Goal: Task Accomplishment & Management: Complete application form

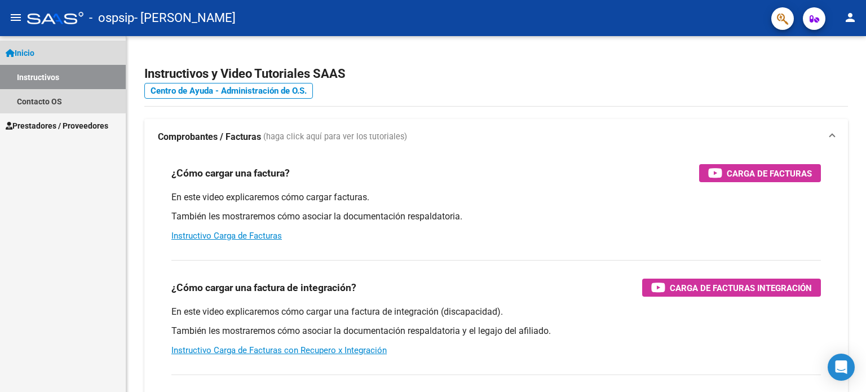
click at [45, 74] on link "Instructivos" at bounding box center [63, 77] width 126 height 24
click at [41, 56] on link "Inicio" at bounding box center [63, 53] width 126 height 24
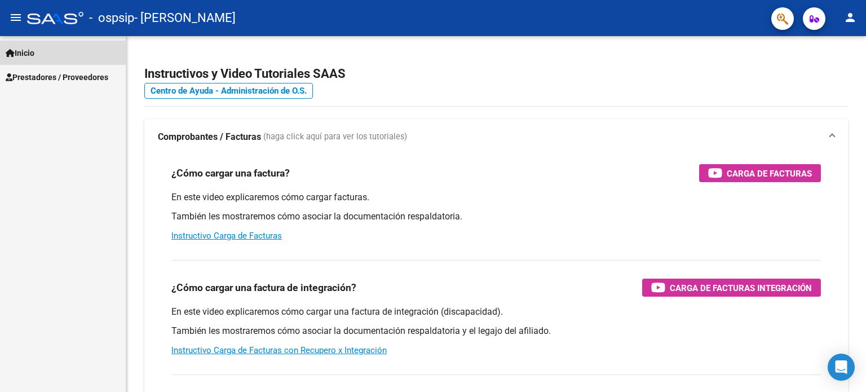
click at [41, 56] on link "Inicio" at bounding box center [63, 53] width 126 height 24
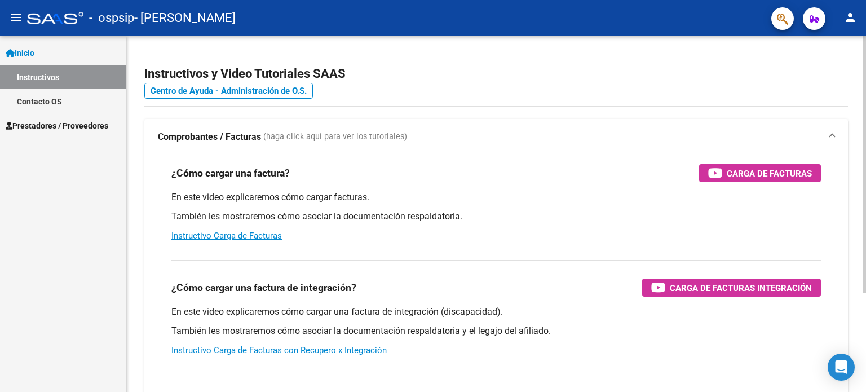
click at [290, 352] on link "Instructivo Carga de Facturas con Recupero x Integración" at bounding box center [278, 350] width 215 height 10
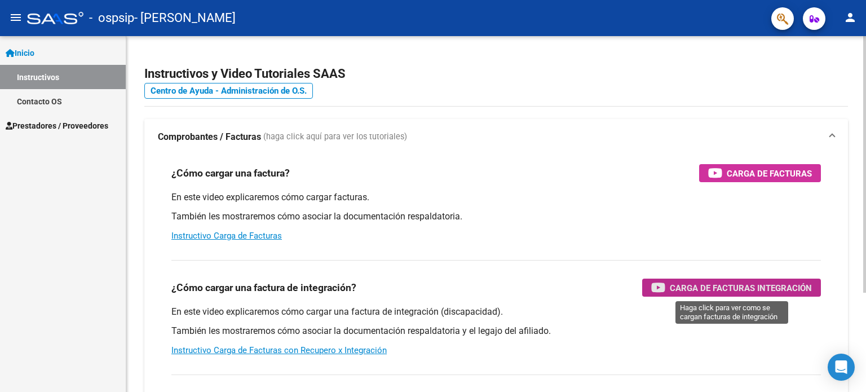
click at [710, 294] on span "Carga de Facturas Integración" at bounding box center [740, 288] width 142 height 14
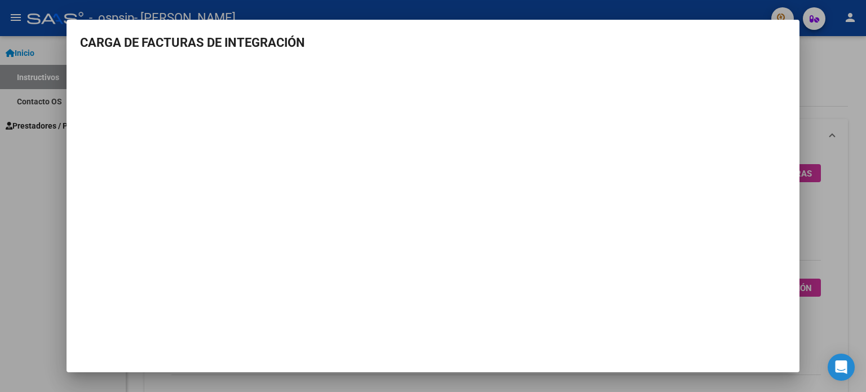
click at [473, 38] on h3 "CARGA DE FACTURAS DE INTEGRACIÓN" at bounding box center [432, 42] width 705 height 19
click at [779, 43] on h3 "CARGA DE FACTURAS DE INTEGRACIÓN" at bounding box center [432, 42] width 705 height 19
click at [733, 50] on h3 "CARGA DE FACTURAS DE INTEGRACIÓN" at bounding box center [432, 42] width 705 height 19
click at [699, 4] on div at bounding box center [433, 196] width 866 height 392
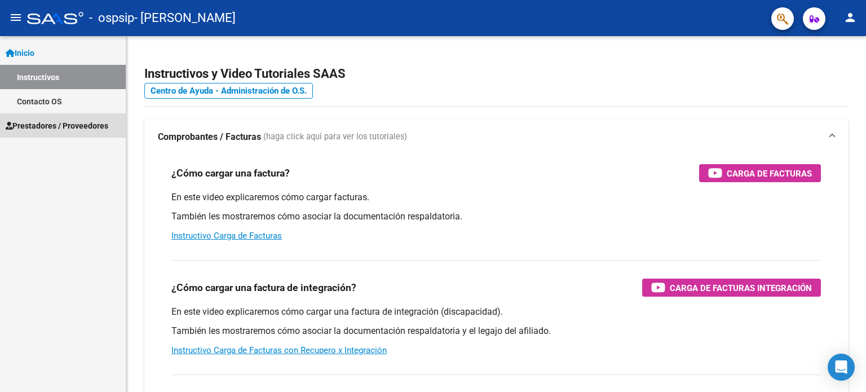
click at [55, 127] on span "Prestadores / Proveedores" at bounding box center [57, 125] width 103 height 12
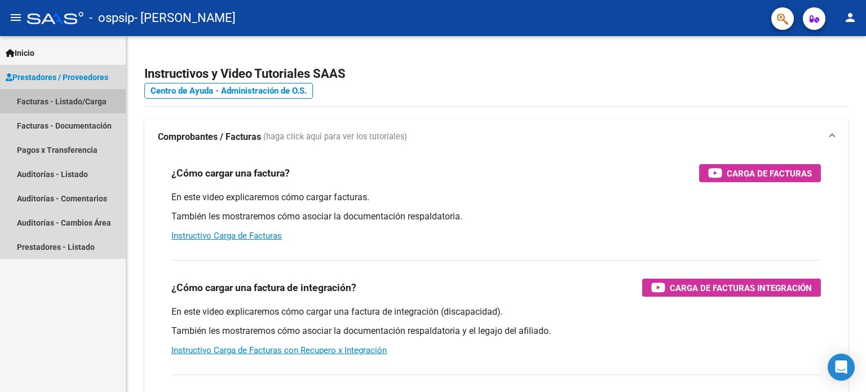
click at [92, 100] on link "Facturas - Listado/Carga" at bounding box center [63, 101] width 126 height 24
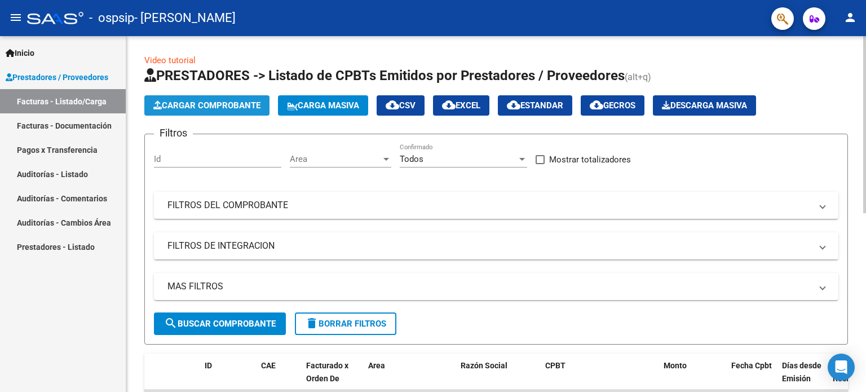
click at [198, 110] on span "Cargar Comprobante" at bounding box center [206, 105] width 107 height 10
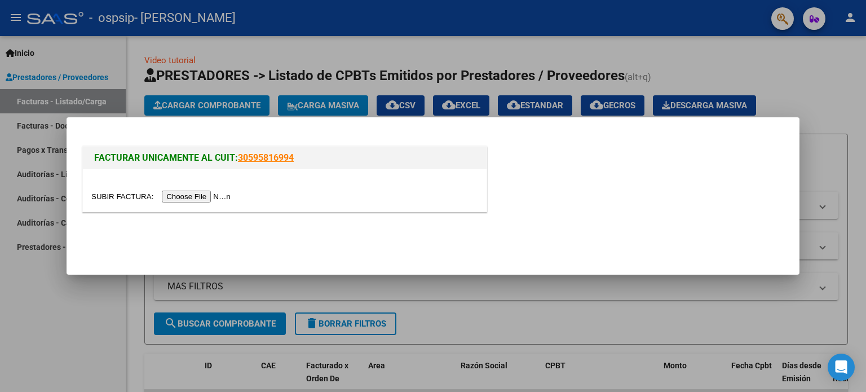
click at [211, 194] on input "file" at bounding box center [162, 196] width 143 height 12
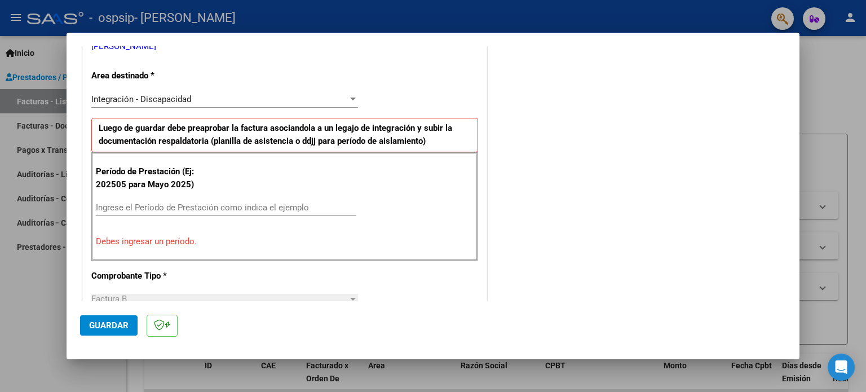
scroll to position [265, 0]
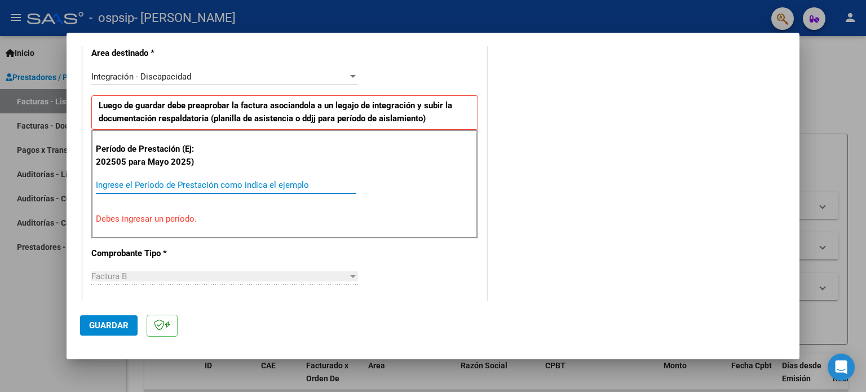
click at [160, 187] on input "Ingrese el Período de Prestación como indica el ejemplo" at bounding box center [226, 185] width 260 height 10
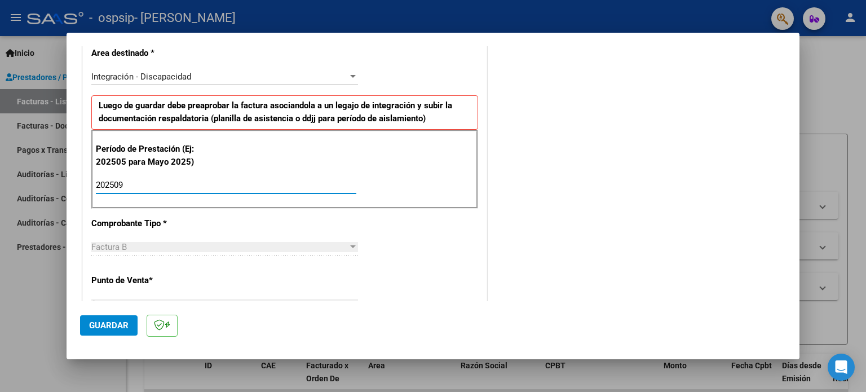
type input "202509"
click at [169, 244] on div "Factura B" at bounding box center [219, 247] width 256 height 10
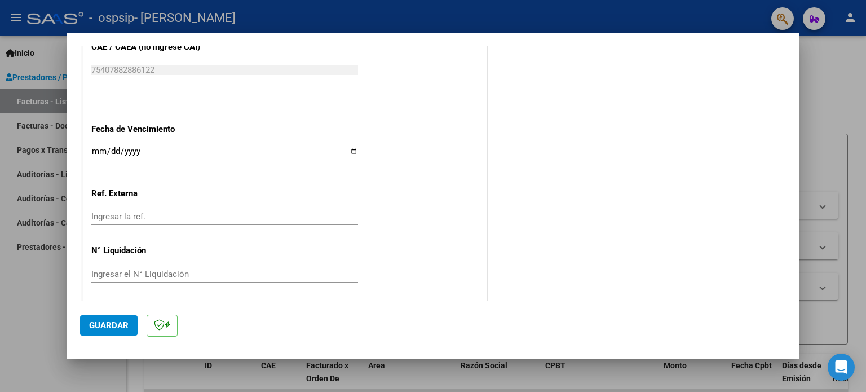
scroll to position [735, 0]
click at [353, 148] on input "Ingresar la fecha" at bounding box center [224, 154] width 267 height 18
type input "[DATE]"
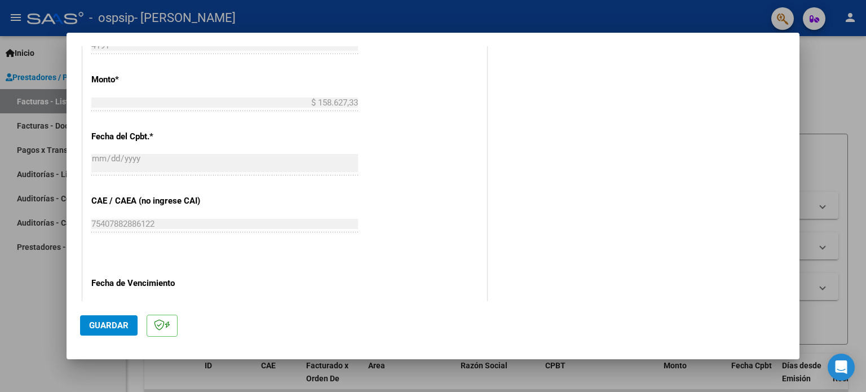
click at [798, 50] on mat-dialog-content "COMPROBANTE VER COMPROBANTE El comprobante fue leído exitosamente. DATOS DEL CO…" at bounding box center [432, 173] width 733 height 255
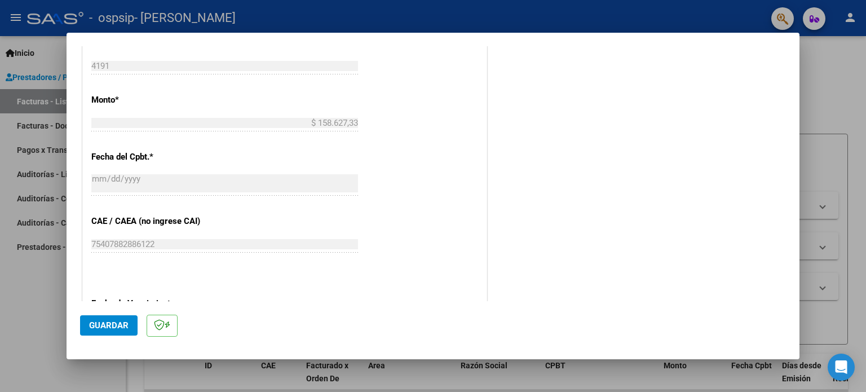
click at [798, 50] on mat-dialog-content "COMPROBANTE VER COMPROBANTE El comprobante fue leído exitosamente. DATOS DEL CO…" at bounding box center [432, 173] width 733 height 255
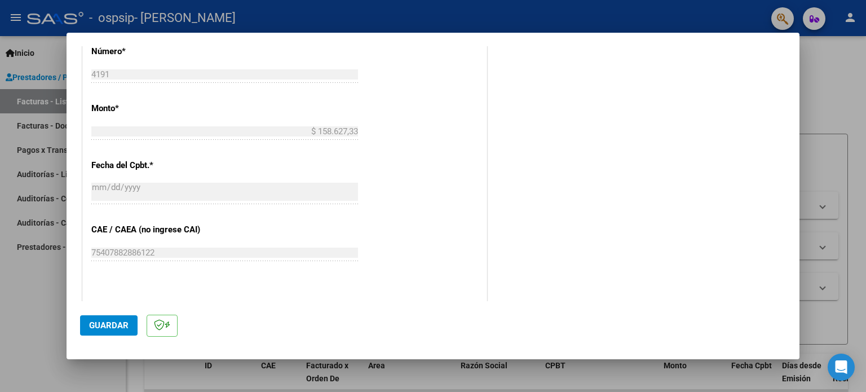
click at [798, 50] on mat-dialog-content "COMPROBANTE VER COMPROBANTE El comprobante fue leído exitosamente. DATOS DEL CO…" at bounding box center [432, 173] width 733 height 255
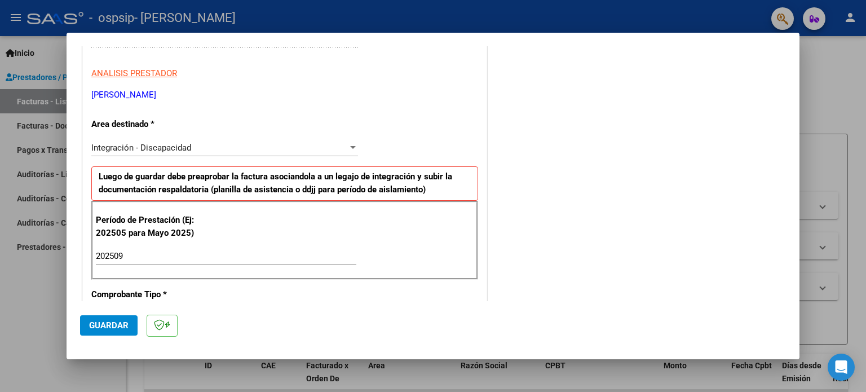
click at [799, 50] on div "COMPROBANTE VER COMPROBANTE El comprobante fue leído exitosamente. DATOS DEL CO…" at bounding box center [433, 196] width 866 height 392
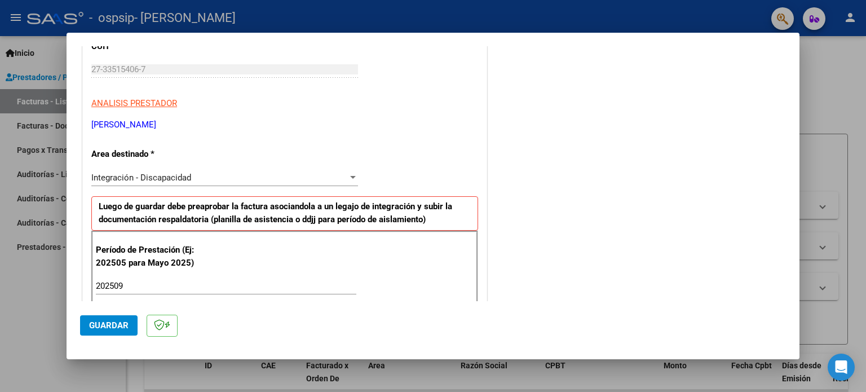
click at [799, 50] on div at bounding box center [433, 196] width 866 height 392
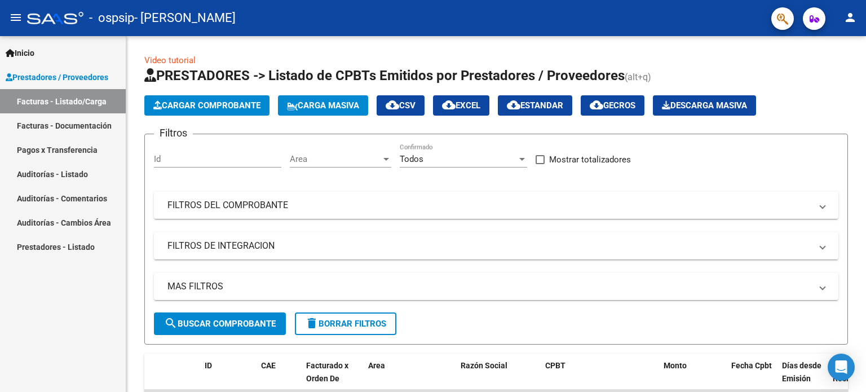
click at [799, 50] on div "Video tutorial PRESTADORES -> Listado de CPBTs Emitidos por Prestadores / Prove…" at bounding box center [495, 390] width 739 height 708
drag, startPoint x: 799, startPoint y: 50, endPoint x: 88, endPoint y: 99, distance: 712.8
click at [88, 99] on mat-sidenav-container "Inicio Instructivos Contacto OS Prestadores / Proveedores Facturas - Listado/Ca…" at bounding box center [433, 214] width 866 height 356
click at [759, 45] on div "Video tutorial PRESTADORES -> Listado de CPBTs Emitidos por Prestadores / Prove…" at bounding box center [495, 390] width 739 height 708
click at [192, 110] on button "Cargar Comprobante" at bounding box center [206, 105] width 125 height 20
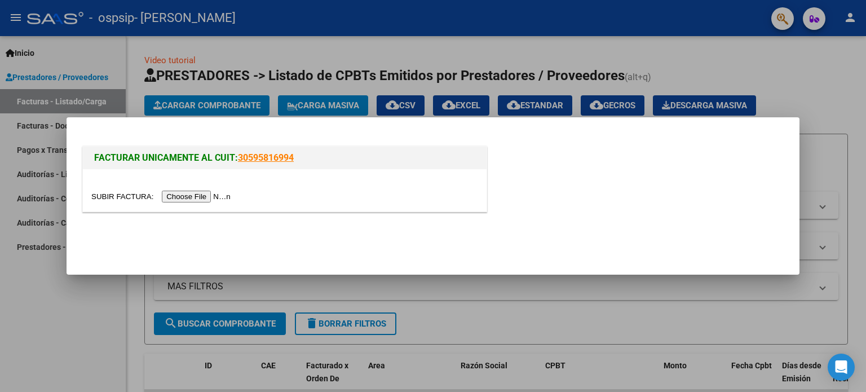
click at [201, 193] on input "file" at bounding box center [162, 196] width 143 height 12
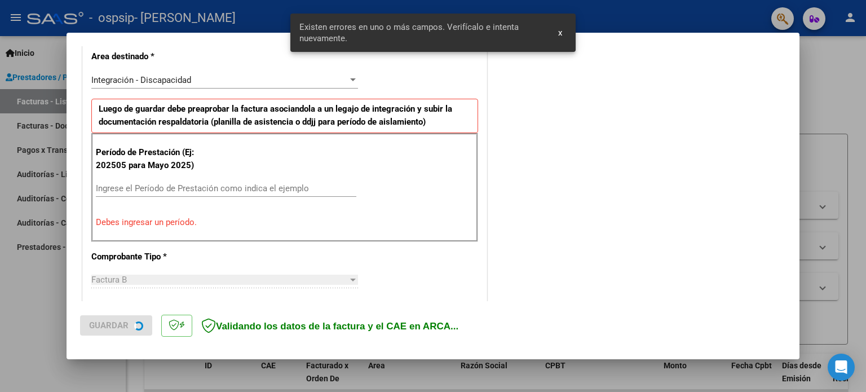
scroll to position [264, 0]
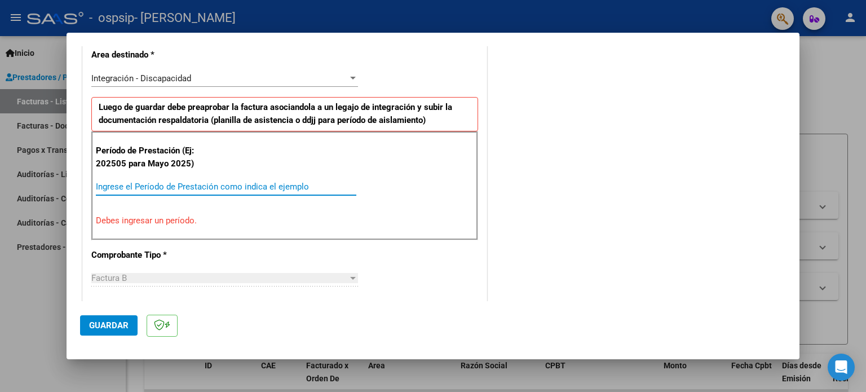
click at [156, 187] on input "Ingrese el Período de Prestación como indica el ejemplo" at bounding box center [226, 186] width 260 height 10
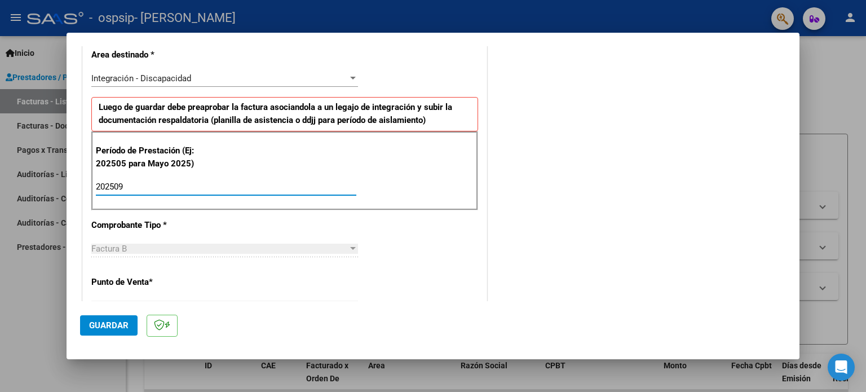
type input "202509"
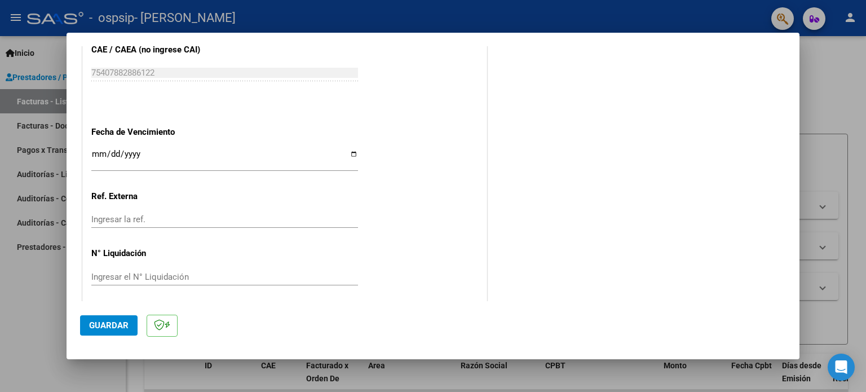
scroll to position [735, 0]
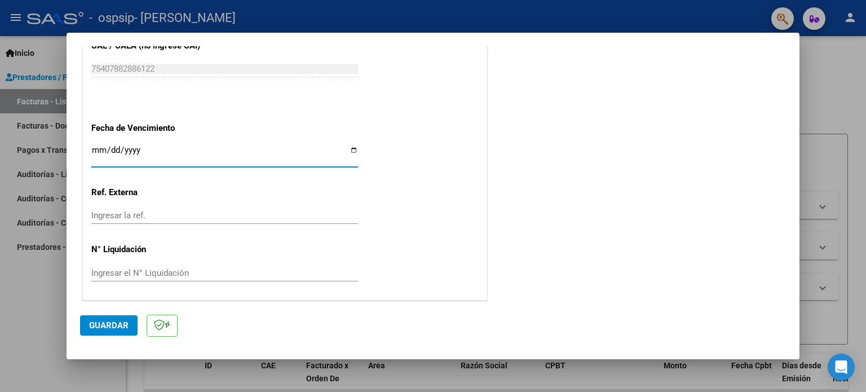
click at [348, 151] on input "Ingresar la fecha" at bounding box center [224, 154] width 267 height 18
type input "[DATE]"
click at [100, 324] on span "Guardar" at bounding box center [108, 325] width 39 height 10
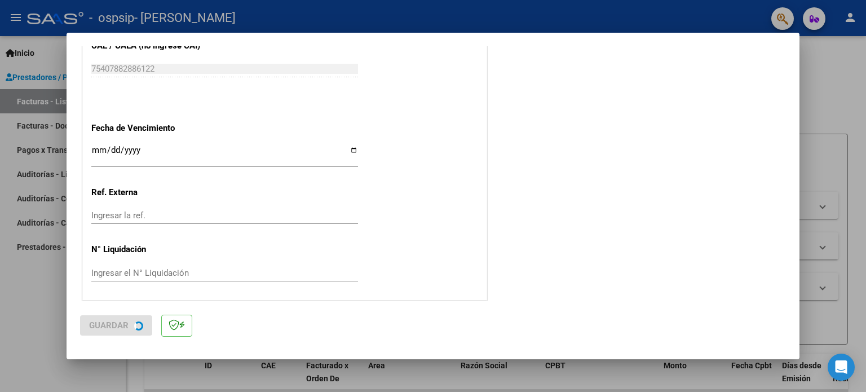
scroll to position [0, 0]
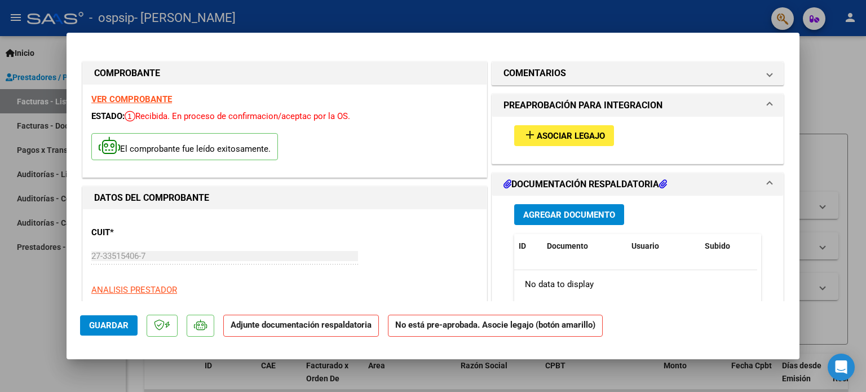
click at [294, 329] on strong "Adjunte documentación respaldatoria" at bounding box center [300, 324] width 141 height 10
click at [563, 216] on span "Agregar Documento" at bounding box center [569, 215] width 92 height 10
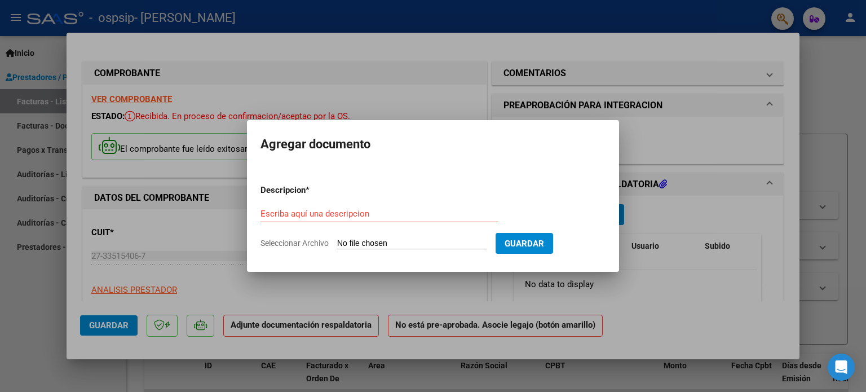
click at [356, 241] on input "Seleccionar Archivo" at bounding box center [411, 243] width 149 height 11
type input "C:\fakepath\PLANILLA [PERSON_NAME] [DATE].pdf"
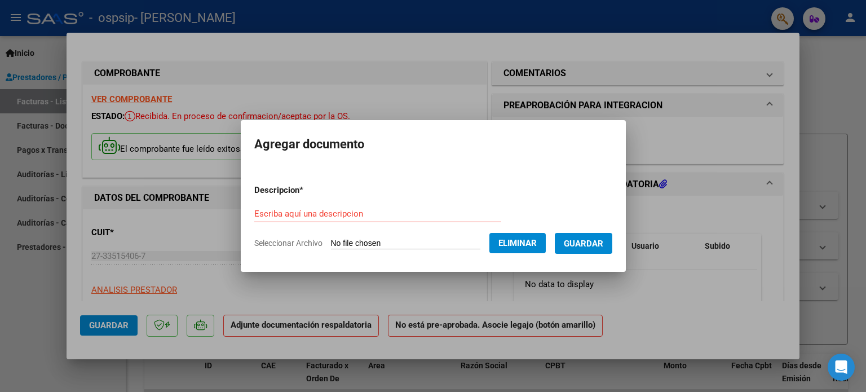
click at [584, 243] on span "Guardar" at bounding box center [582, 243] width 39 height 10
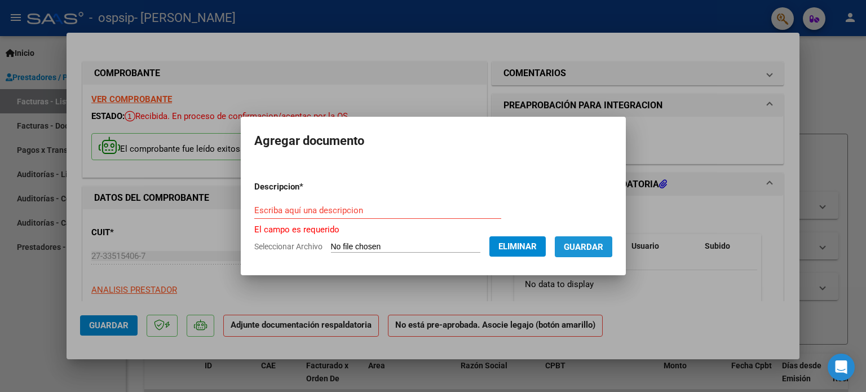
click at [588, 245] on span "Guardar" at bounding box center [582, 247] width 39 height 10
click at [257, 208] on input "Escriba aquí una descripcion" at bounding box center [377, 210] width 247 height 10
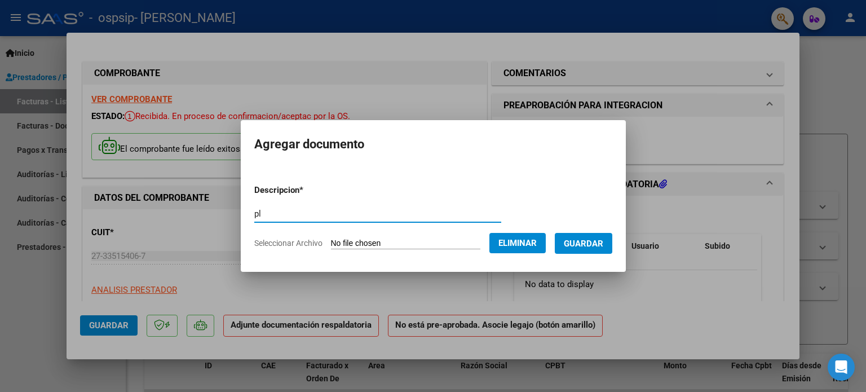
type input "p"
type input "planilla"
click at [578, 243] on span "Guardar" at bounding box center [582, 243] width 39 height 10
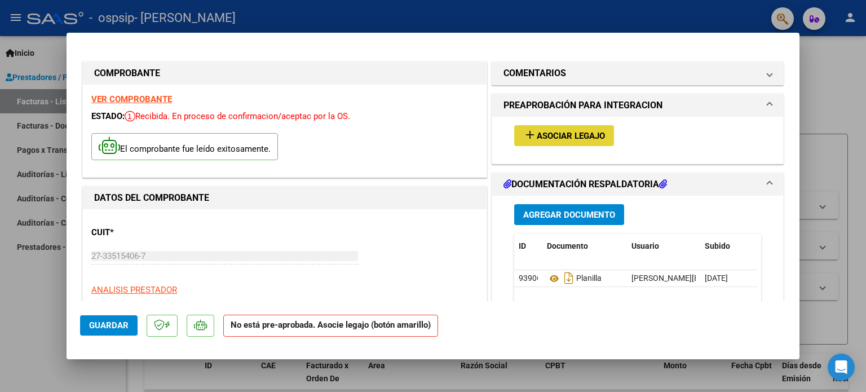
click at [573, 130] on span "add Asociar Legajo" at bounding box center [564, 135] width 82 height 10
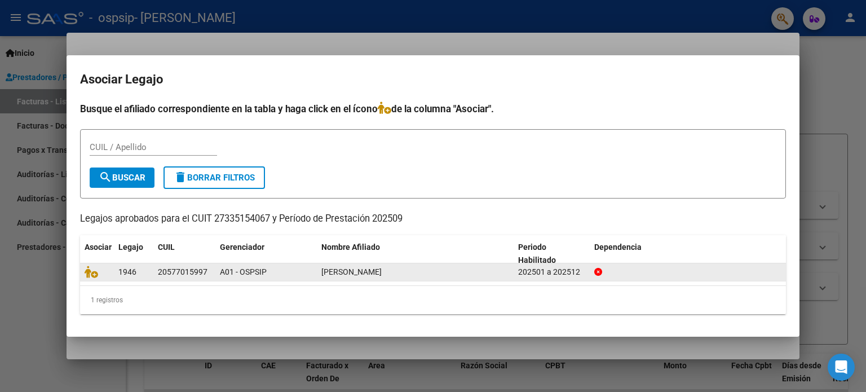
click at [430, 273] on div "[PERSON_NAME]" at bounding box center [415, 271] width 188 height 13
click at [381, 276] on span "[PERSON_NAME]" at bounding box center [351, 271] width 60 height 9
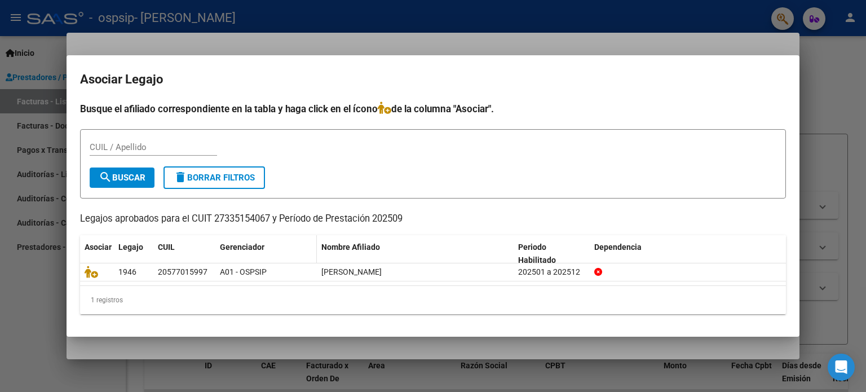
drag, startPoint x: 406, startPoint y: 276, endPoint x: 215, endPoint y: 252, distance: 192.4
click at [215, 252] on div "Asociar Legajo CUIL Gerenciador Nombre Afiliado Periodo Habilitado Dependencia …" at bounding box center [432, 274] width 705 height 79
click at [153, 141] on div "CUIL / Apellido" at bounding box center [153, 147] width 127 height 17
type input "20577015997"
click at [143, 183] on button "search Buscar" at bounding box center [122, 177] width 65 height 20
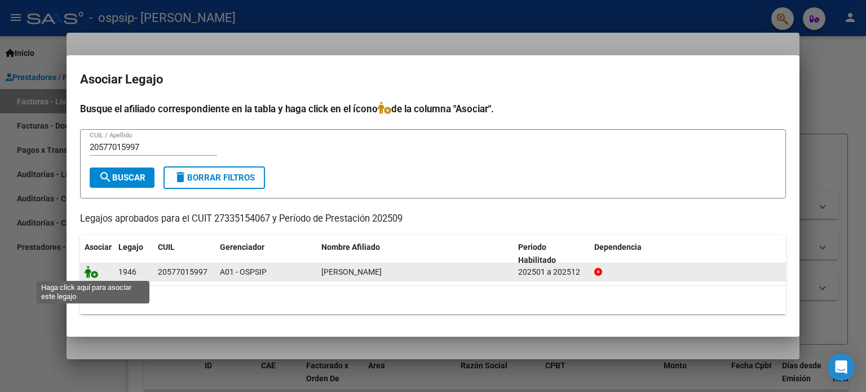
click at [94, 274] on icon at bounding box center [92, 271] width 14 height 12
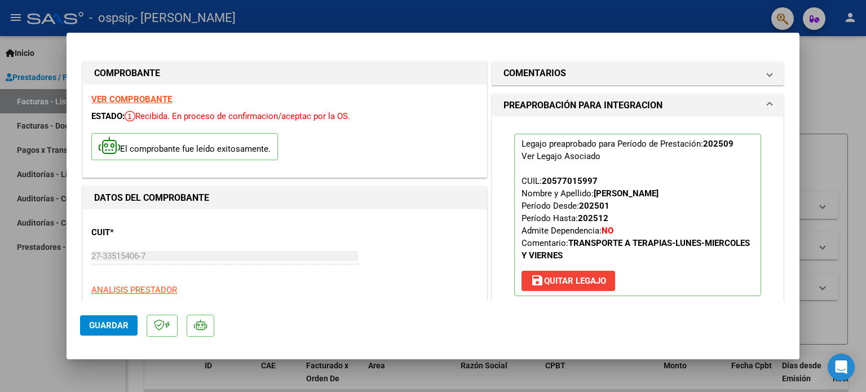
click at [800, 168] on div at bounding box center [433, 196] width 866 height 392
type input "$ 0,00"
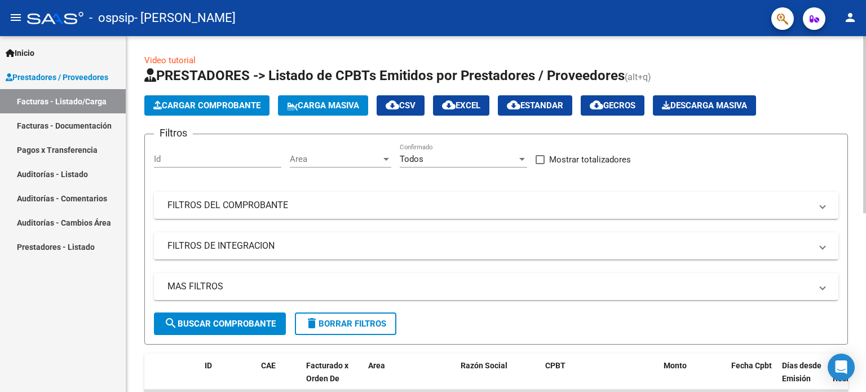
scroll to position [356, 0]
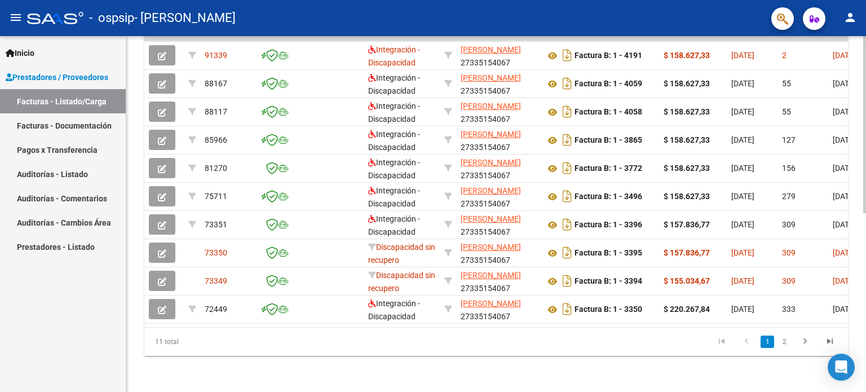
click at [865, 254] on div at bounding box center [864, 214] width 3 height 356
click at [865, 254] on div at bounding box center [864, 303] width 3 height 177
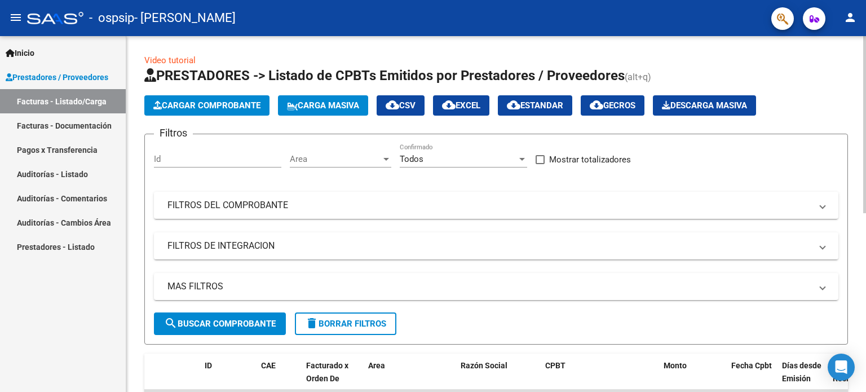
click at [864, 45] on div at bounding box center [864, 214] width 3 height 356
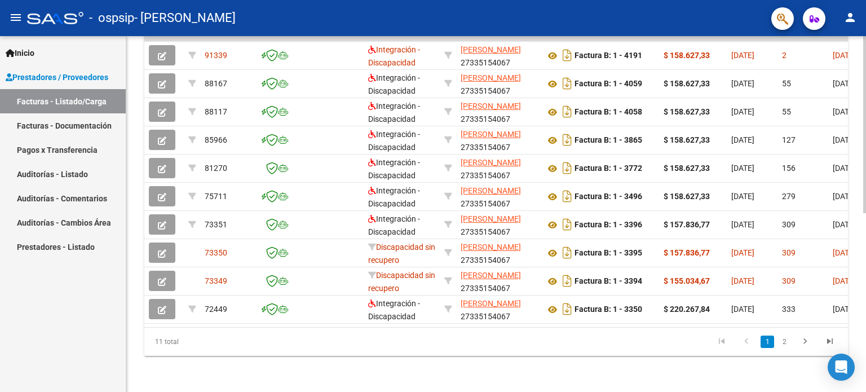
click at [865, 219] on div at bounding box center [864, 214] width 3 height 356
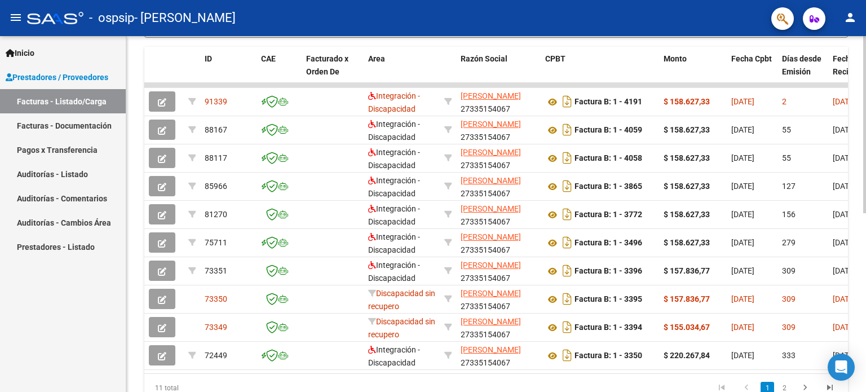
scroll to position [288, 0]
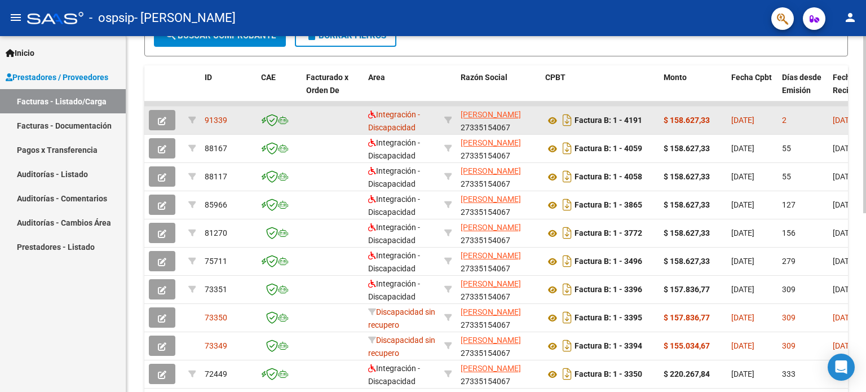
click at [674, 128] on datatable-body-cell "$ 158.627,33" at bounding box center [693, 120] width 68 height 28
click at [167, 118] on button "button" at bounding box center [162, 120] width 26 height 20
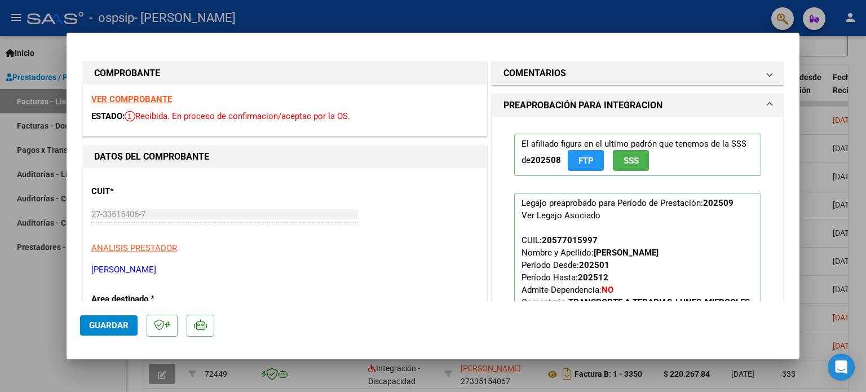
scroll to position [223, 0]
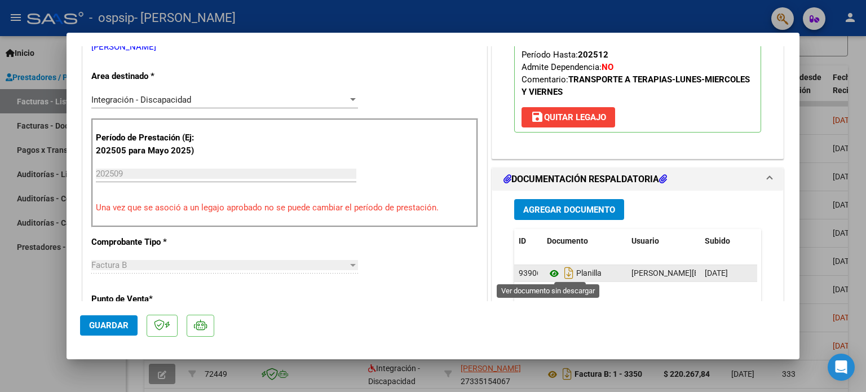
click at [547, 274] on icon at bounding box center [554, 274] width 15 height 14
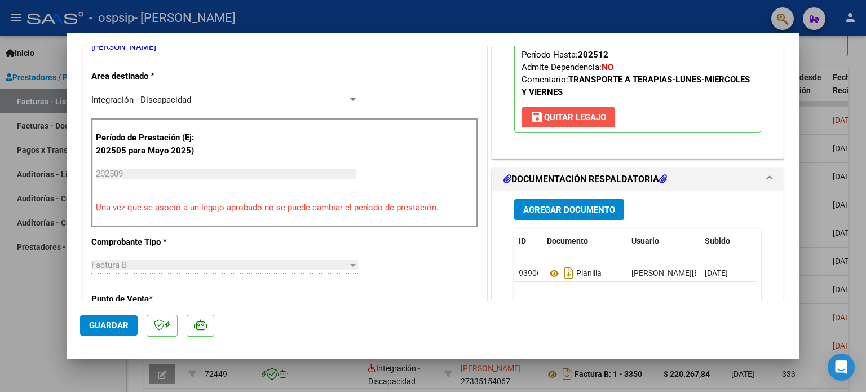
click at [576, 117] on span "save [PERSON_NAME]" at bounding box center [568, 117] width 76 height 10
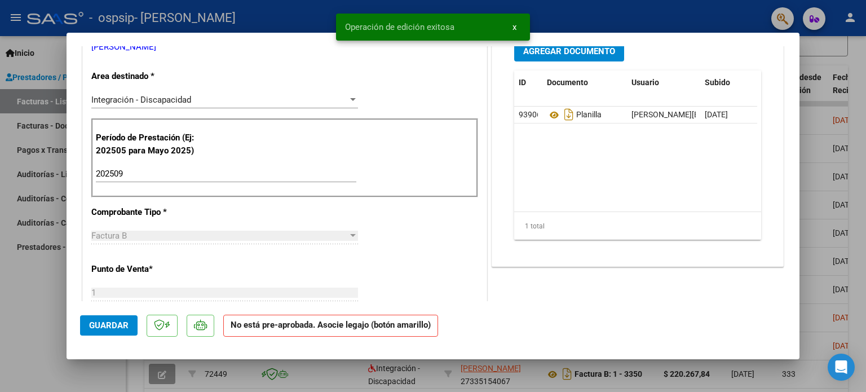
click at [274, 159] on div "Período de Prestación (Ej: 202505 para Mayo 2025) 202509 Ingrese el Período de …" at bounding box center [284, 157] width 387 height 79
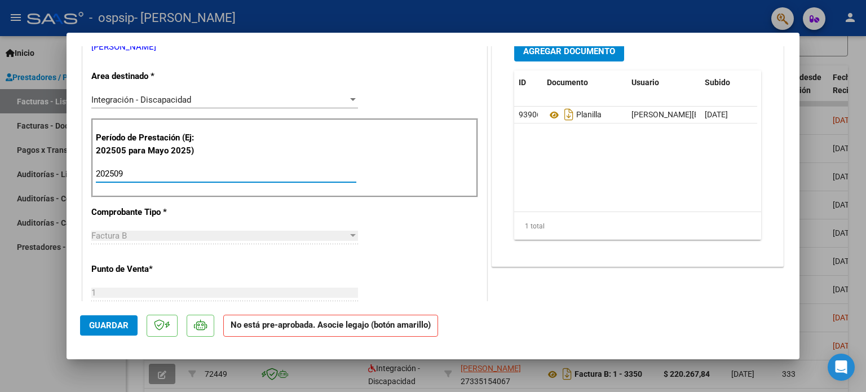
click at [193, 177] on input "202509" at bounding box center [226, 173] width 260 height 10
type input "202508"
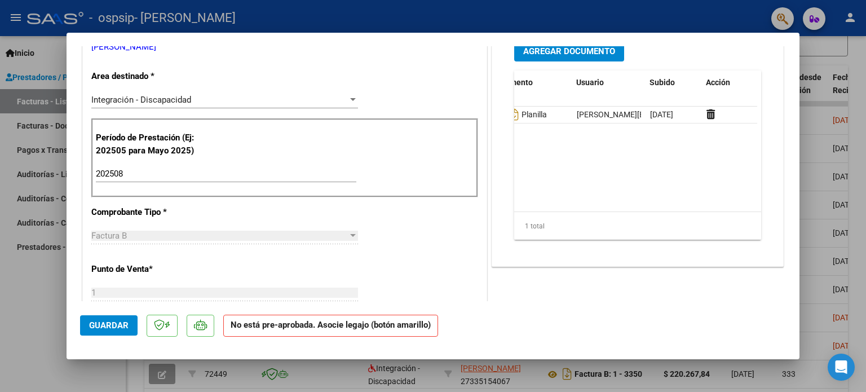
scroll to position [0, 55]
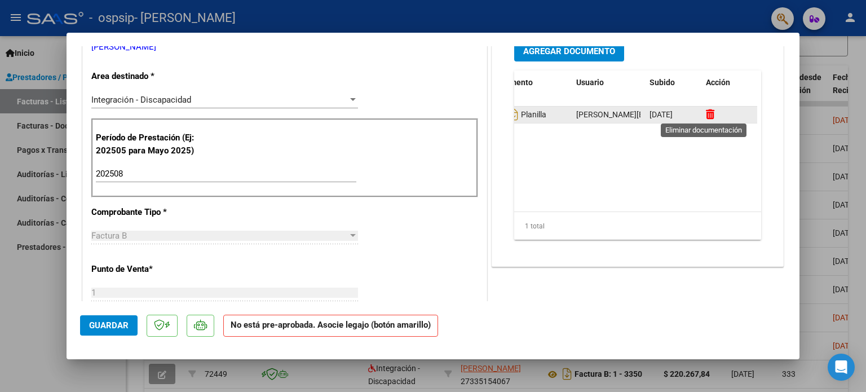
click at [708, 112] on icon at bounding box center [709, 114] width 8 height 11
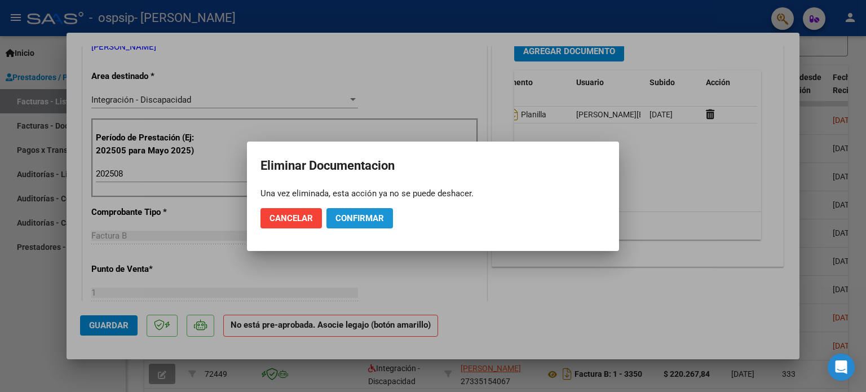
click at [343, 219] on span "Confirmar" at bounding box center [359, 218] width 48 height 10
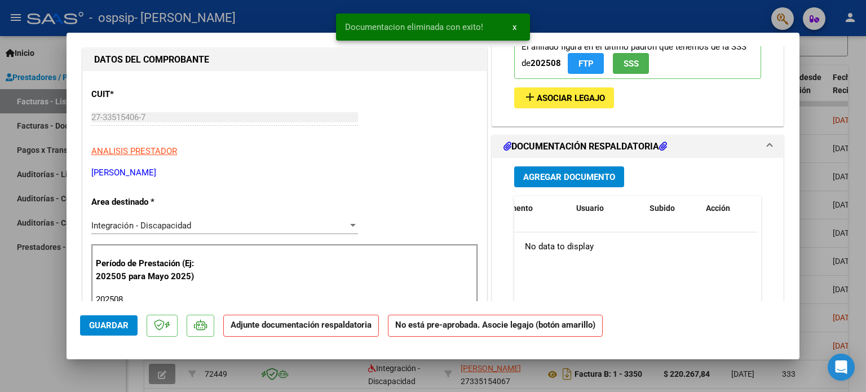
scroll to position [87, 0]
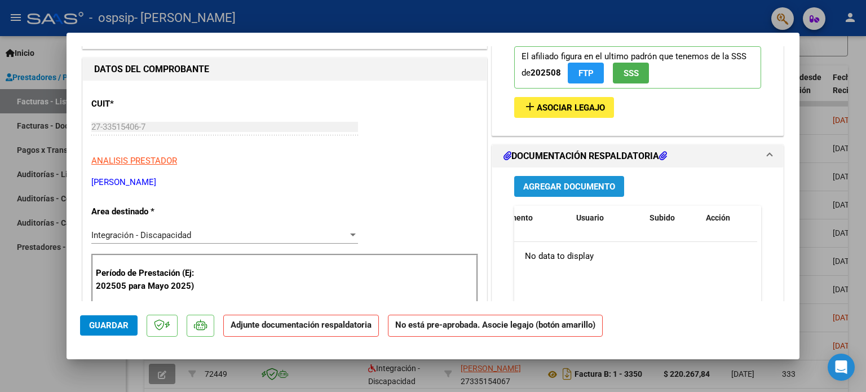
click at [573, 188] on span "Agregar Documento" at bounding box center [569, 186] width 92 height 10
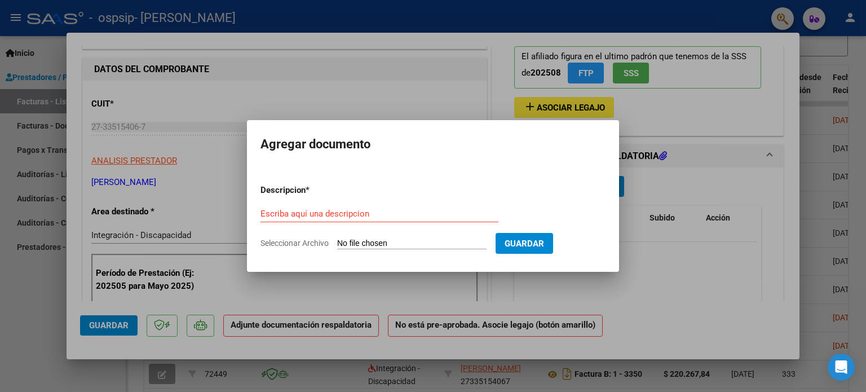
click at [449, 240] on input "Seleccionar Archivo" at bounding box center [411, 243] width 149 height 11
type input "C:\fakepath\PLANILLA [DATE].pdf"
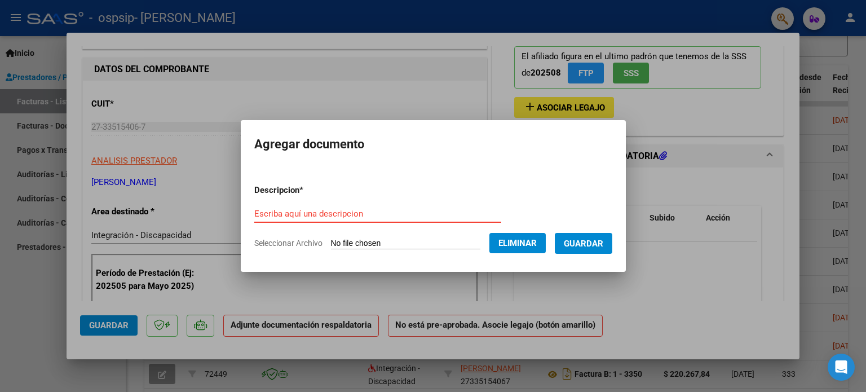
click at [287, 215] on input "Escriba aquí una descripcion" at bounding box center [377, 213] width 247 height 10
type input "planilla de asistencia"
click at [601, 245] on span "Guardar" at bounding box center [582, 243] width 39 height 10
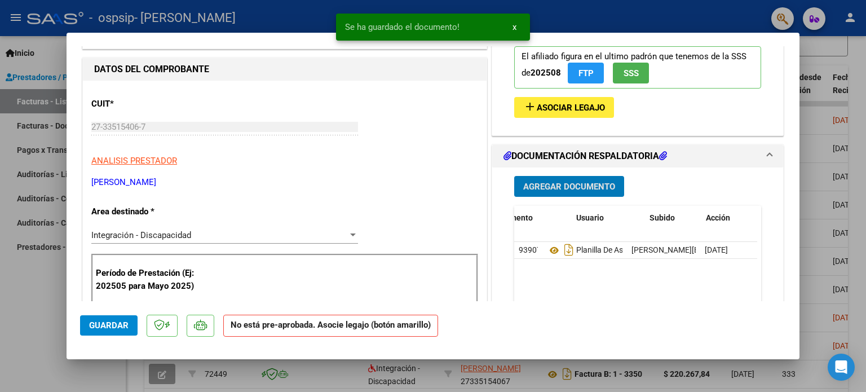
click at [548, 105] on span "Asociar Legajo" at bounding box center [570, 108] width 68 height 10
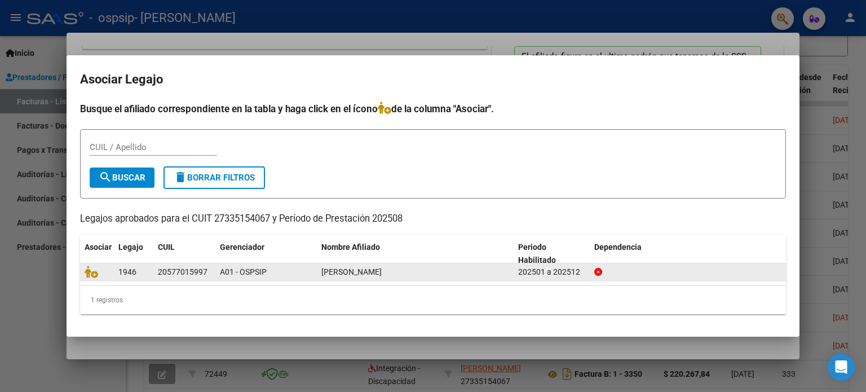
click at [94, 278] on div at bounding box center [97, 271] width 25 height 13
click at [91, 276] on icon at bounding box center [92, 271] width 14 height 12
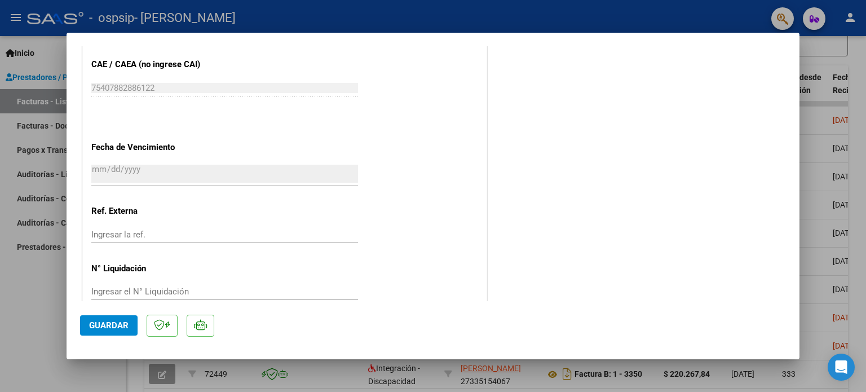
scroll to position [711, 0]
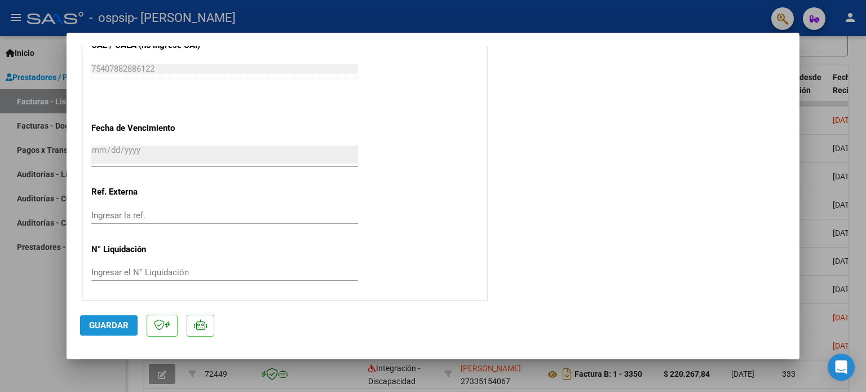
click at [121, 323] on span "Guardar" at bounding box center [108, 325] width 39 height 10
click at [514, 28] on div at bounding box center [433, 196] width 866 height 392
type input "$ 0,00"
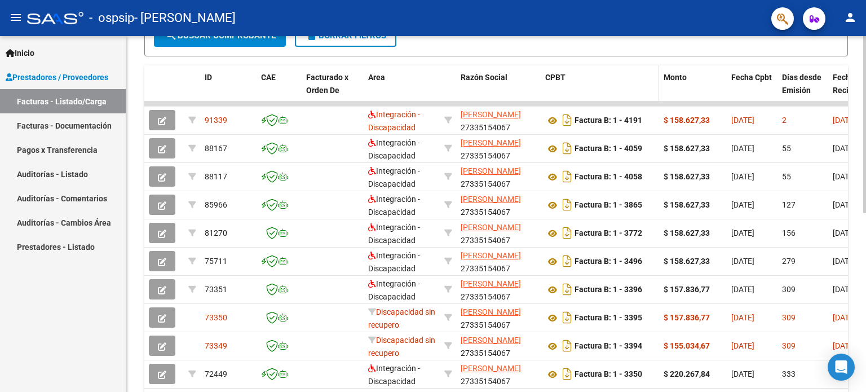
click at [638, 79] on div "CPBT" at bounding box center [599, 77] width 109 height 13
click at [860, 380] on div "Video tutorial PRESTADORES -> Listado de CPBTs Emitidos por Prestadores / Prove…" at bounding box center [495, 102] width 739 height 708
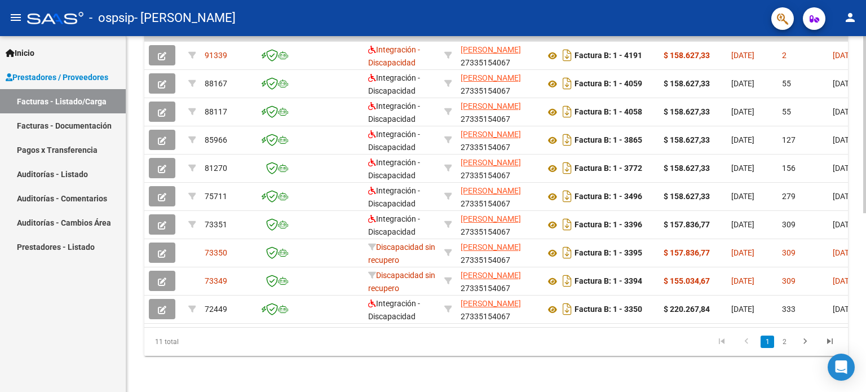
click at [865, 380] on div at bounding box center [864, 214] width 3 height 356
click at [865, 380] on div at bounding box center [864, 303] width 3 height 177
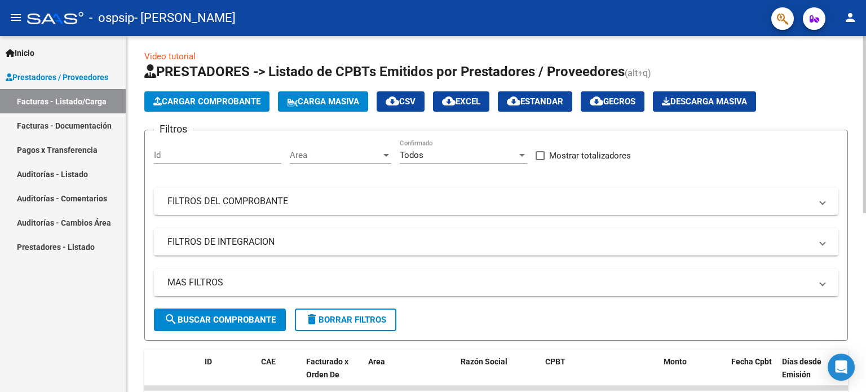
click at [865, 56] on div at bounding box center [864, 214] width 3 height 356
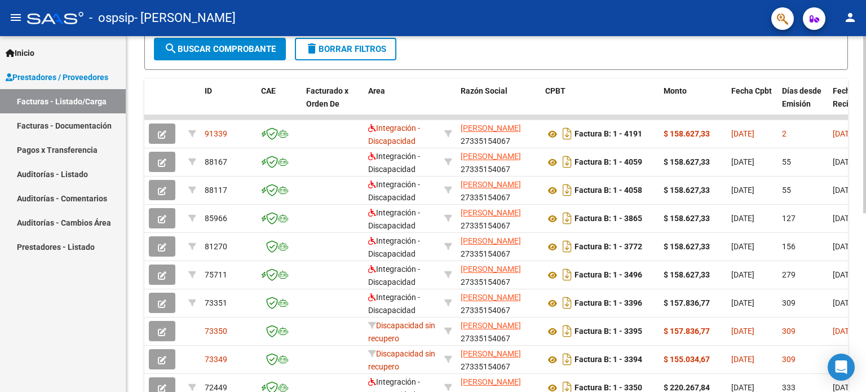
scroll to position [0, 0]
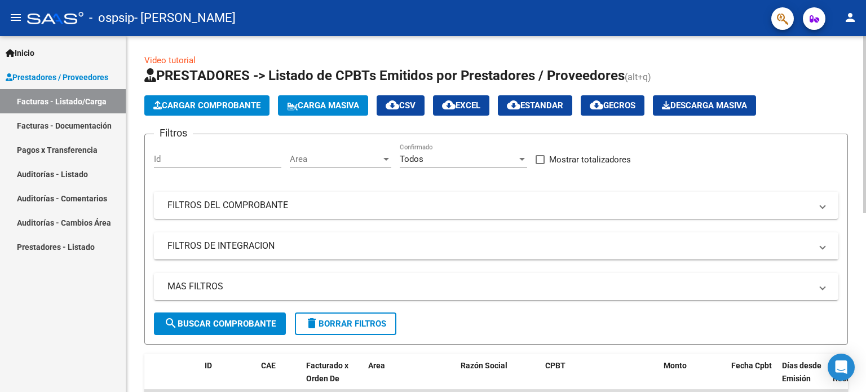
click at [865, 54] on div at bounding box center [864, 214] width 3 height 356
click at [237, 99] on button "Cargar Comprobante" at bounding box center [206, 105] width 125 height 20
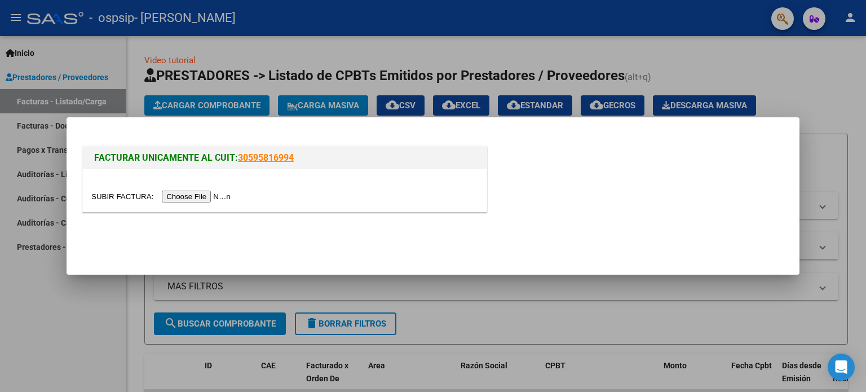
click at [212, 196] on input "file" at bounding box center [162, 196] width 143 height 12
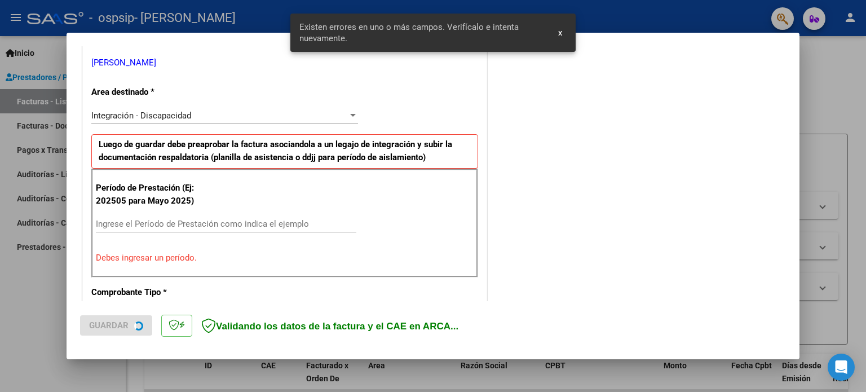
scroll to position [264, 0]
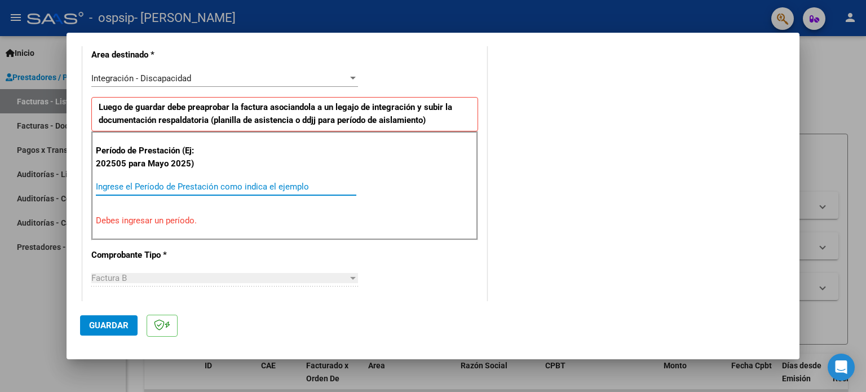
click at [206, 189] on input "Ingrese el Período de Prestación como indica el ejemplo" at bounding box center [226, 186] width 260 height 10
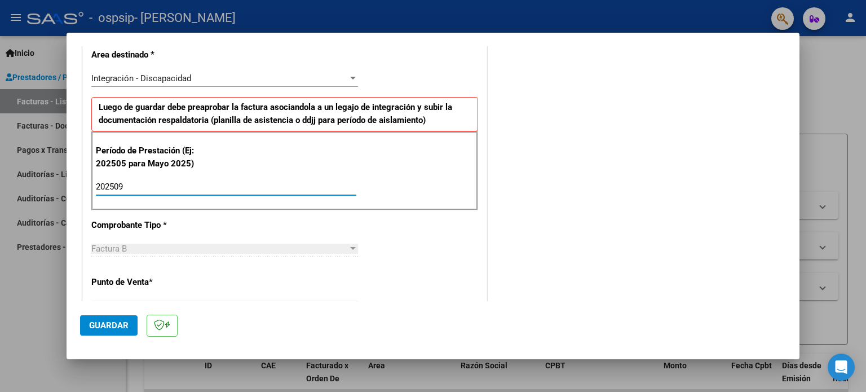
type input "202509"
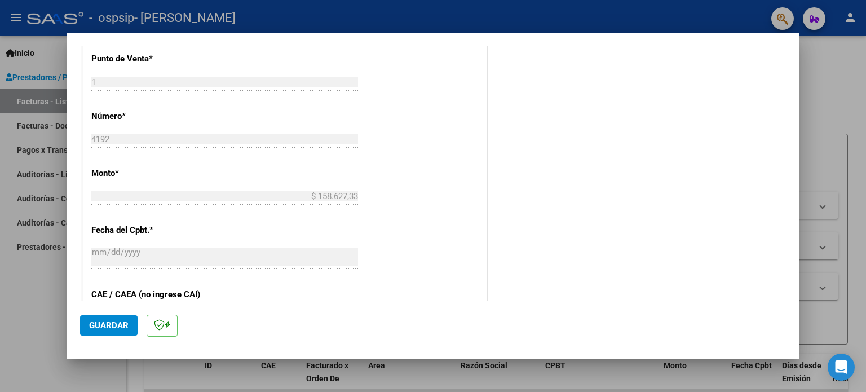
scroll to position [709, 0]
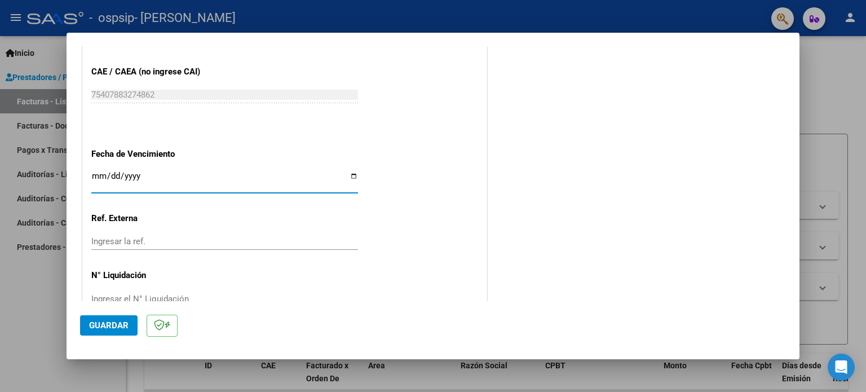
click at [97, 175] on input "Ingresar la fecha" at bounding box center [224, 180] width 267 height 18
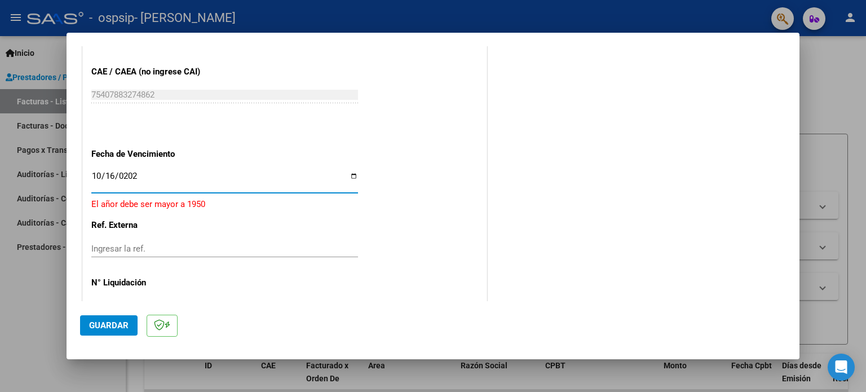
type input "[DATE]"
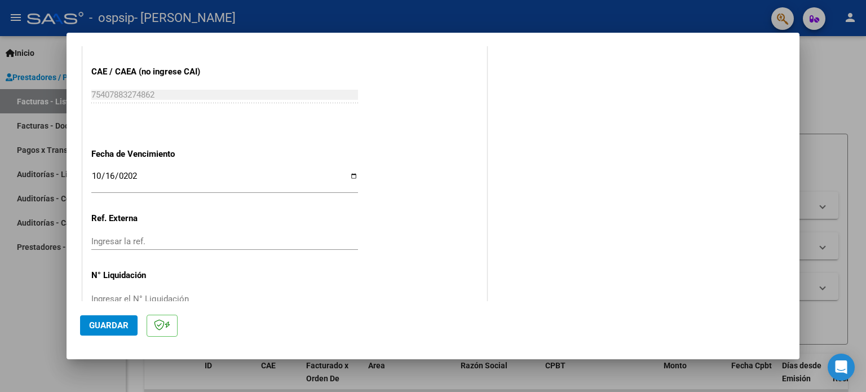
click at [799, 113] on div at bounding box center [433, 196] width 866 height 392
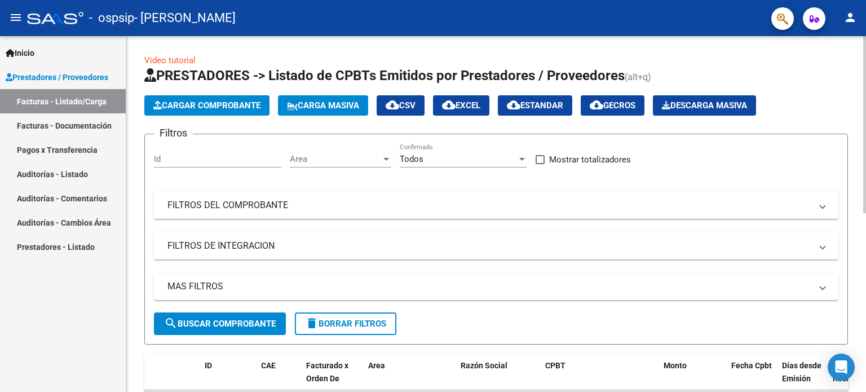
scroll to position [356, 0]
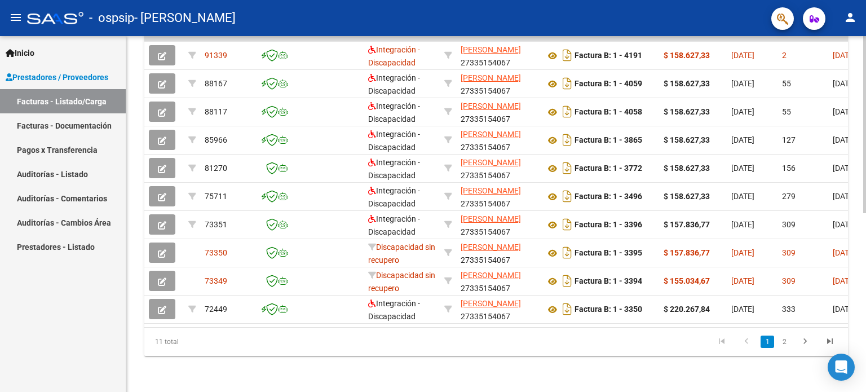
click at [863, 254] on div at bounding box center [864, 214] width 3 height 356
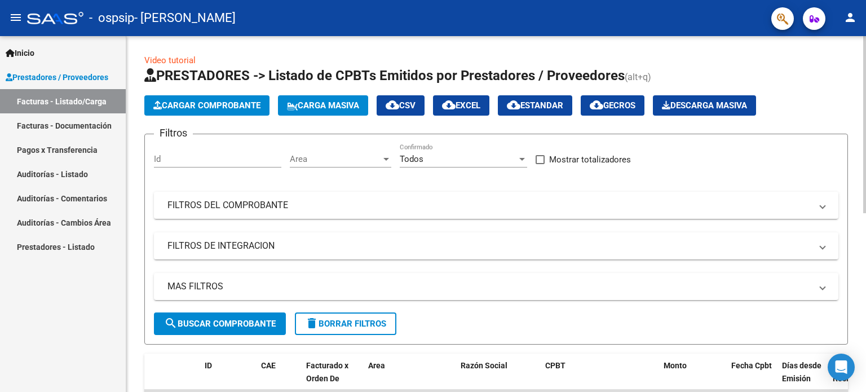
click at [865, 65] on div at bounding box center [864, 214] width 3 height 356
click at [232, 102] on span "Cargar Comprobante" at bounding box center [206, 105] width 107 height 10
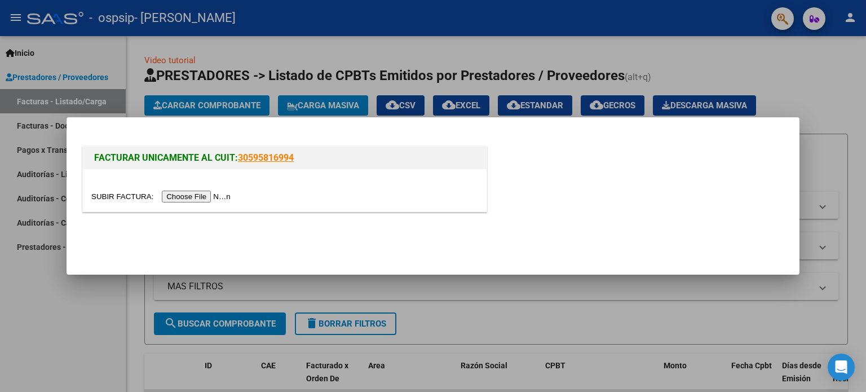
click at [197, 197] on input "file" at bounding box center [162, 196] width 143 height 12
click at [814, 104] on div at bounding box center [433, 196] width 866 height 392
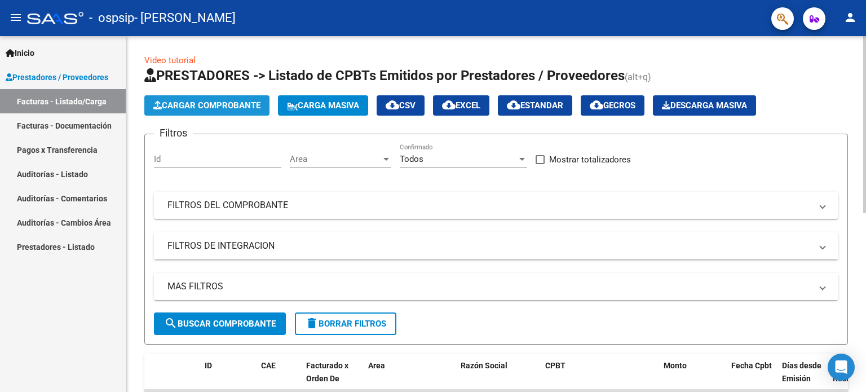
click at [179, 101] on span "Cargar Comprobante" at bounding box center [206, 105] width 107 height 10
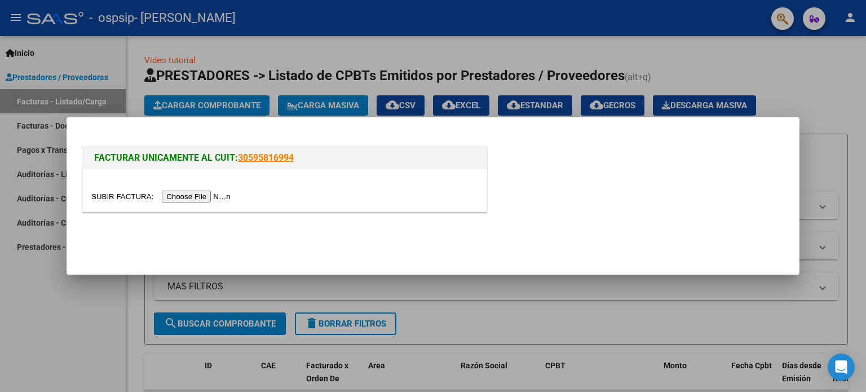
click at [183, 194] on input "file" at bounding box center [162, 196] width 143 height 12
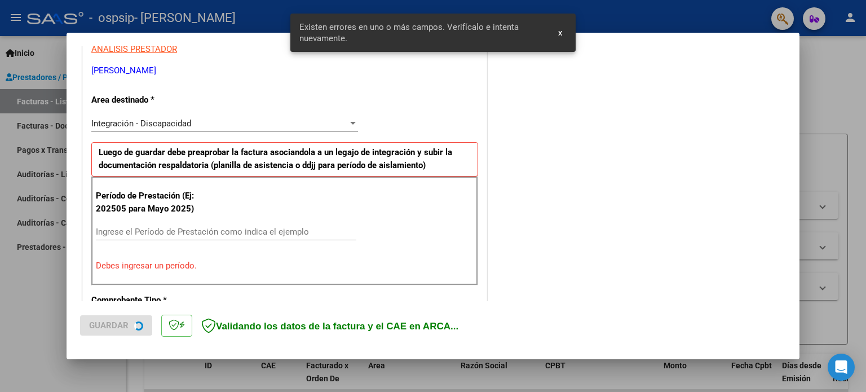
scroll to position [243, 0]
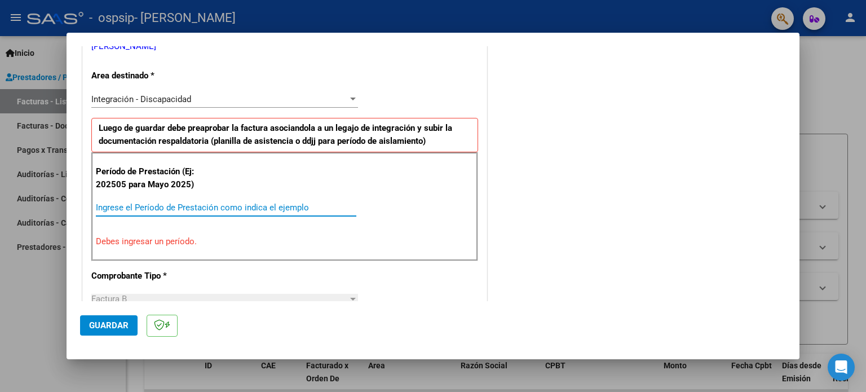
click at [190, 203] on input "Ingrese el Período de Prestación como indica el ejemplo" at bounding box center [226, 207] width 260 height 10
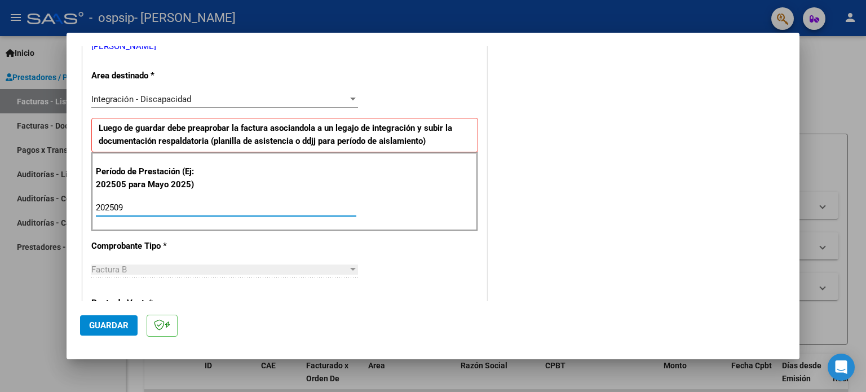
type input "202509"
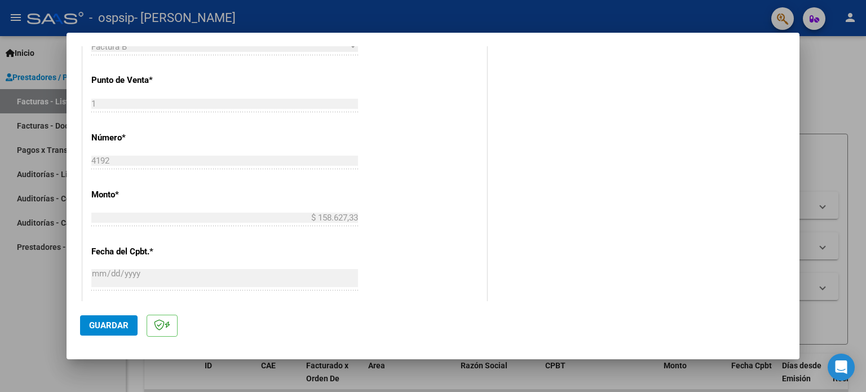
scroll to position [688, 0]
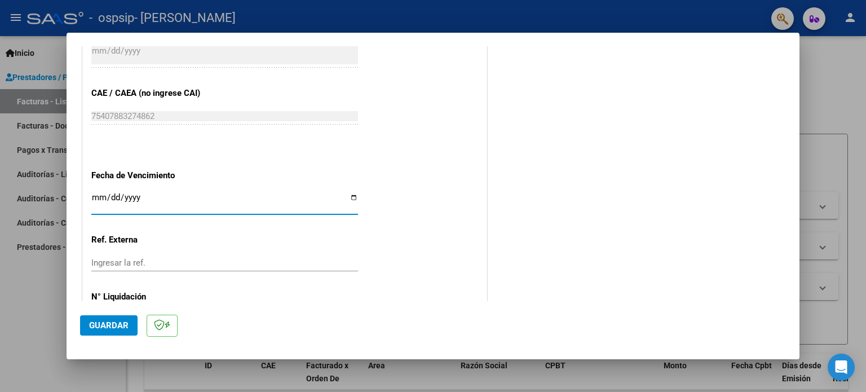
click at [349, 193] on input "Ingresar la fecha" at bounding box center [224, 202] width 267 height 18
type input "[DATE]"
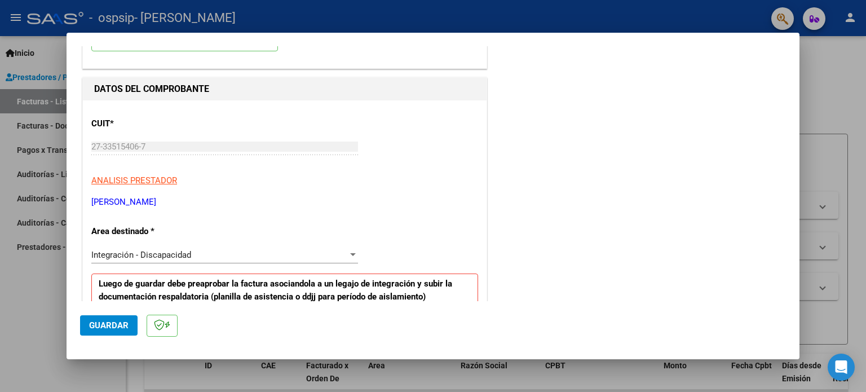
scroll to position [65, 0]
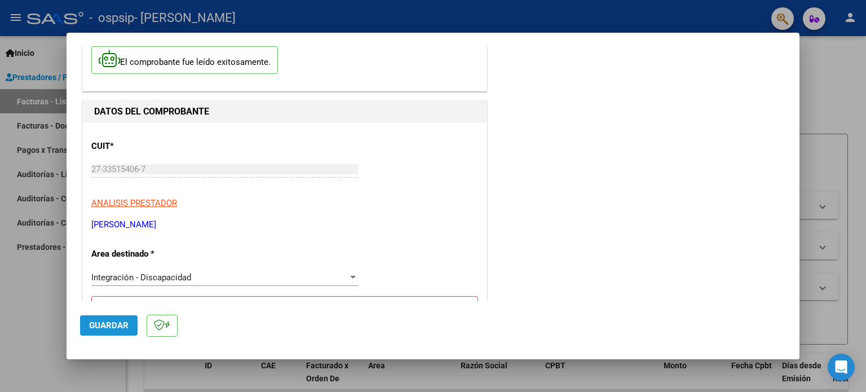
click at [124, 327] on span "Guardar" at bounding box center [108, 325] width 39 height 10
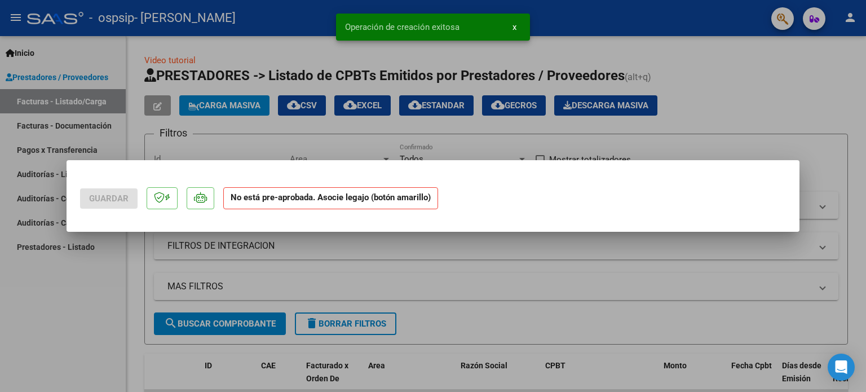
scroll to position [0, 0]
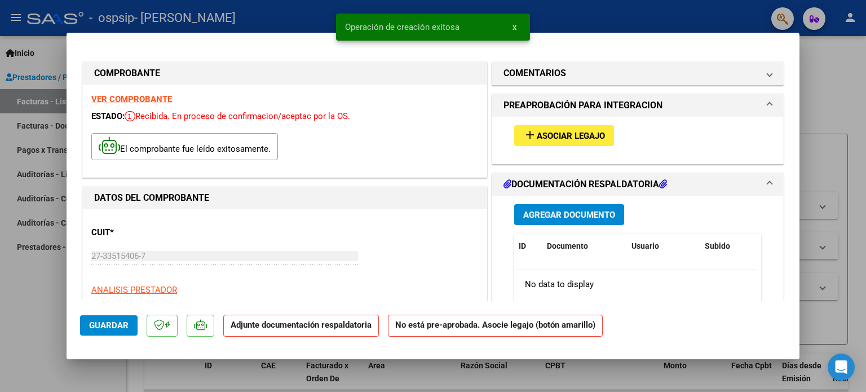
click at [582, 216] on span "Agregar Documento" at bounding box center [569, 215] width 92 height 10
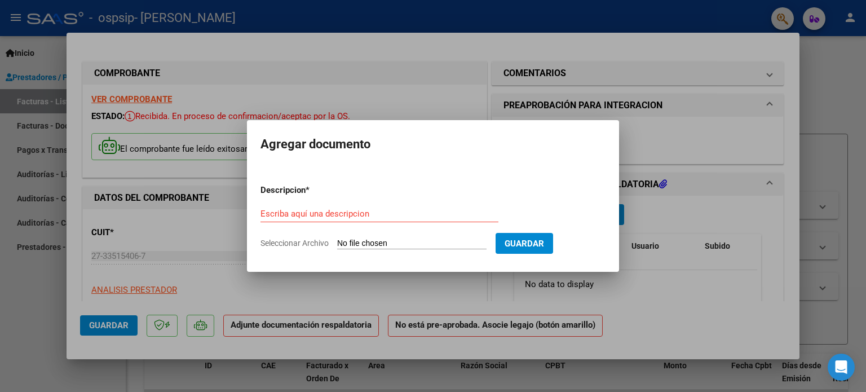
click at [427, 243] on input "Seleccionar Archivo" at bounding box center [411, 243] width 149 height 11
type input "C:\fakepath\PLANILLA [PERSON_NAME] [DATE].pdf"
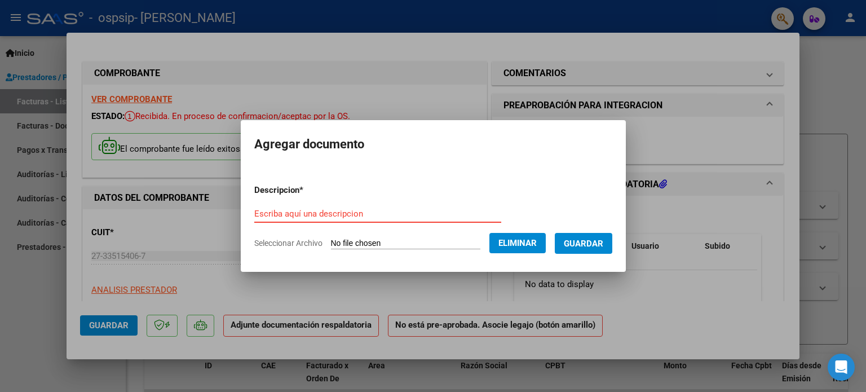
click at [305, 211] on input "Escriba aquí una descripcion" at bounding box center [377, 213] width 247 height 10
type input "planilla de asistencia"
click at [581, 248] on span "Guardar" at bounding box center [582, 243] width 39 height 10
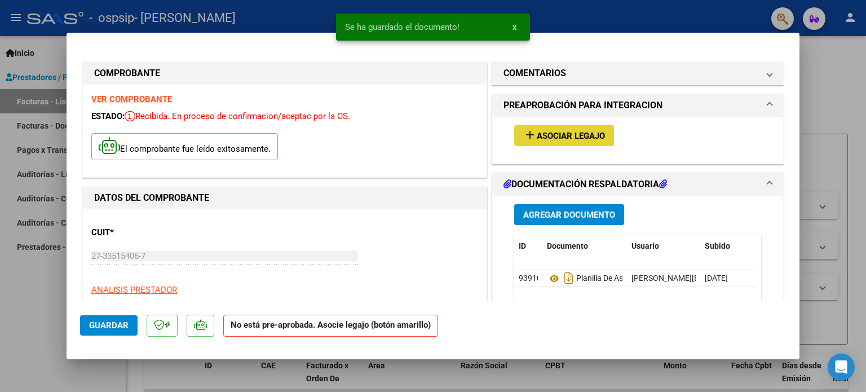
click at [576, 135] on span "Asociar Legajo" at bounding box center [570, 136] width 68 height 10
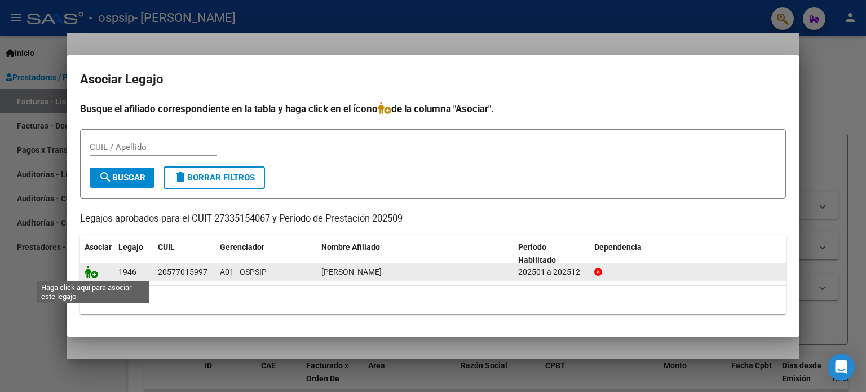
click at [94, 272] on icon at bounding box center [92, 271] width 14 height 12
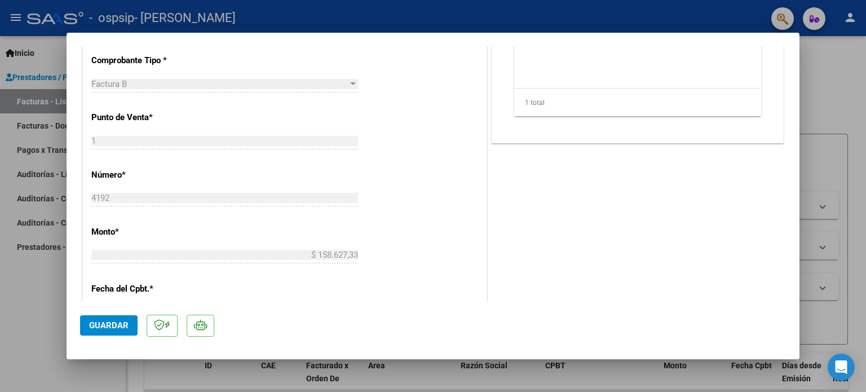
scroll to position [668, 0]
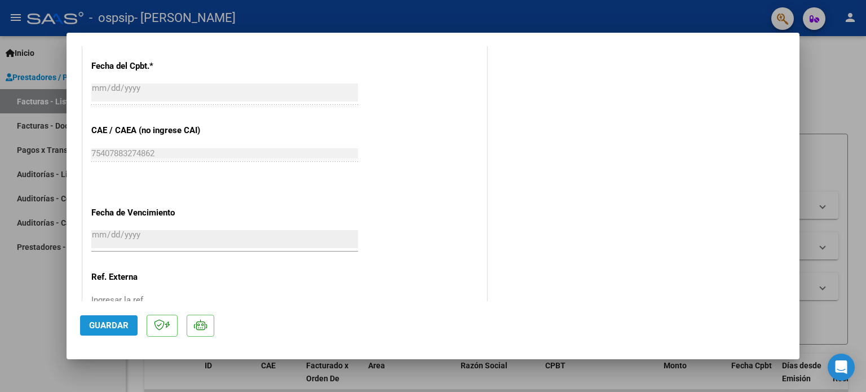
click at [111, 334] on button "Guardar" at bounding box center [108, 325] width 57 height 20
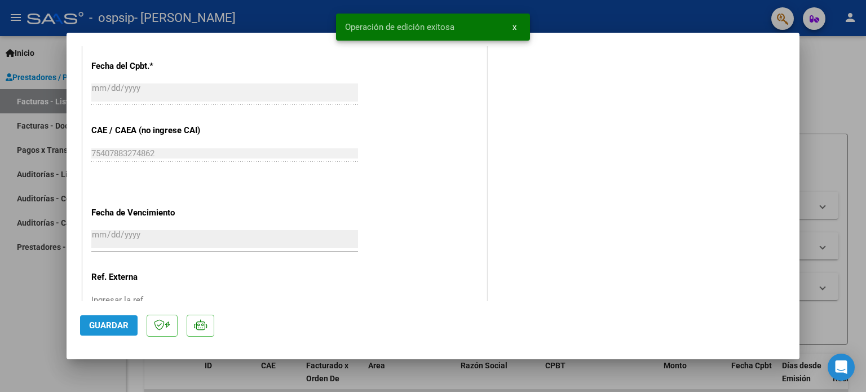
click at [108, 323] on span "Guardar" at bounding box center [108, 325] width 39 height 10
click at [543, 17] on div at bounding box center [433, 196] width 866 height 392
type input "$ 0,00"
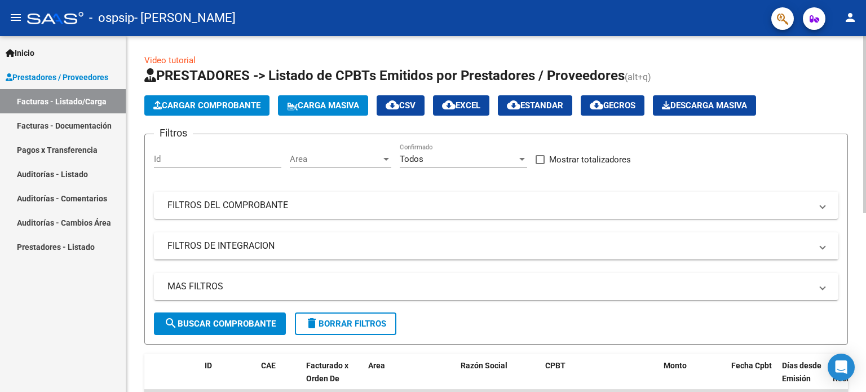
click at [854, 90] on div "Video tutorial PRESTADORES -> Listado de CPBTs Emitidos por Prestadores / Prove…" at bounding box center [495, 390] width 739 height 708
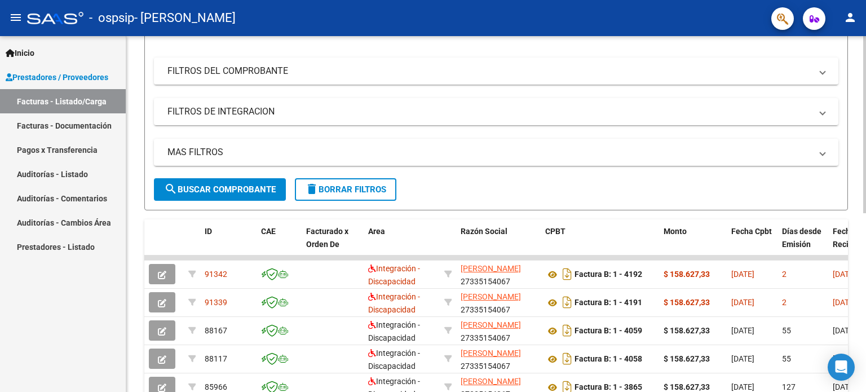
scroll to position [158, 0]
